Goal: Transaction & Acquisition: Purchase product/service

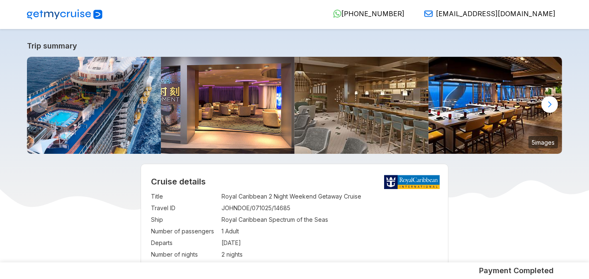
select select "**"
select select "*"
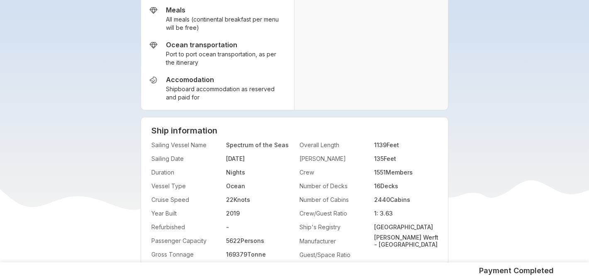
scroll to position [1911, 0]
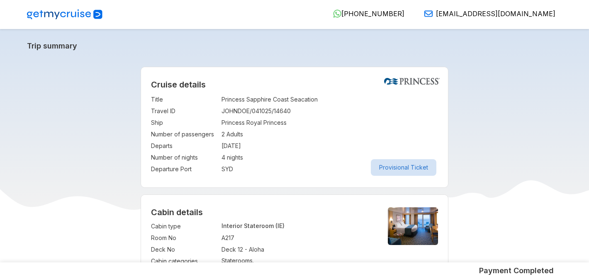
select select "**"
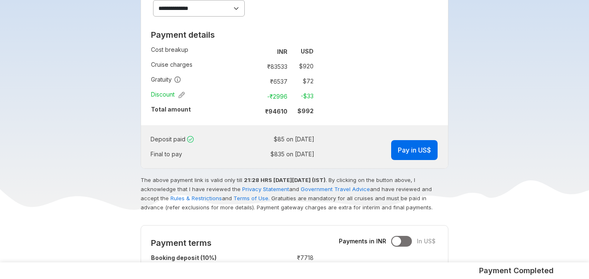
scroll to position [599, 0]
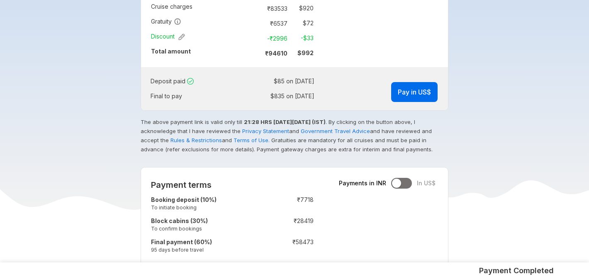
drag, startPoint x: 148, startPoint y: 83, endPoint x: 279, endPoint y: 110, distance: 133.3
click at [279, 110] on div "Deposit paid : $ 85 on 04 Oct 2025 Final to pay : $ 835 on 29-Sep-2026 Pay in U…" at bounding box center [294, 88] width 307 height 43
click at [482, 271] on h5 "Payment Completed" at bounding box center [516, 271] width 75 height 10
drag, startPoint x: 482, startPoint y: 271, endPoint x: 556, endPoint y: 271, distance: 74.2
click at [556, 271] on div "Payment Completed" at bounding box center [294, 271] width 547 height 10
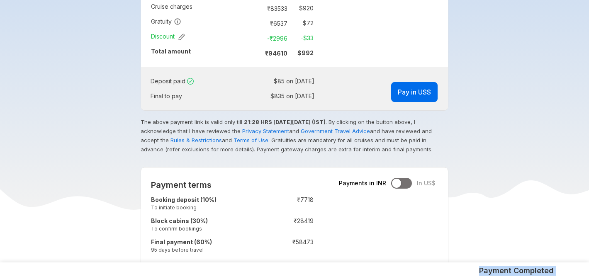
copy h5 "Payment Completed"
